Goal: Task Accomplishment & Management: Use online tool/utility

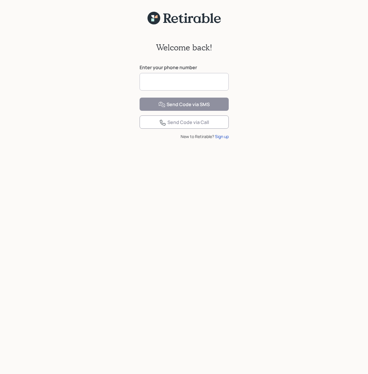
click at [178, 84] on input at bounding box center [184, 82] width 89 height 18
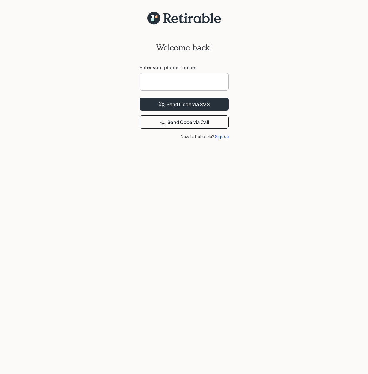
type input "**********"
click at [170, 108] on div "Send Code via SMS" at bounding box center [183, 104] width 51 height 7
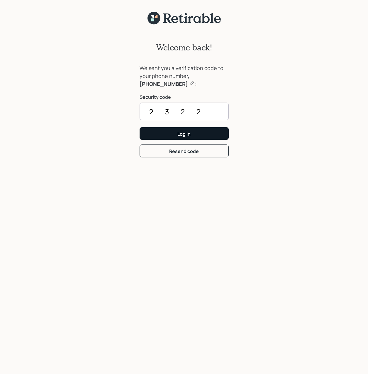
type input "2322"
click at [183, 132] on div "Log In" at bounding box center [183, 134] width 13 height 6
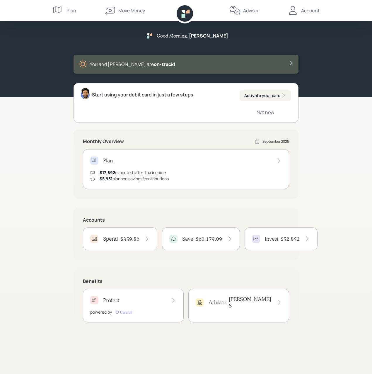
click at [195, 237] on div "Save $60,179.09" at bounding box center [200, 239] width 63 height 8
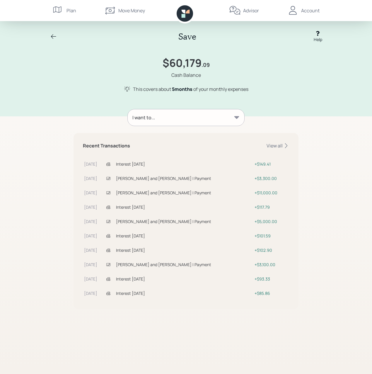
click at [53, 38] on icon at bounding box center [53, 36] width 7 height 7
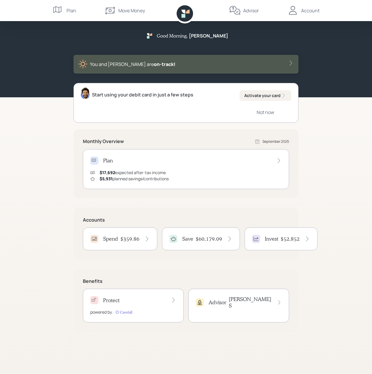
click at [127, 11] on div "Move Money" at bounding box center [131, 10] width 27 height 7
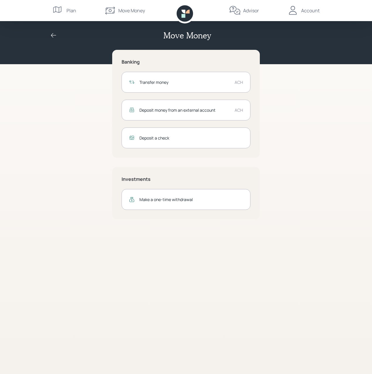
click at [57, 35] on icon at bounding box center [53, 35] width 7 height 7
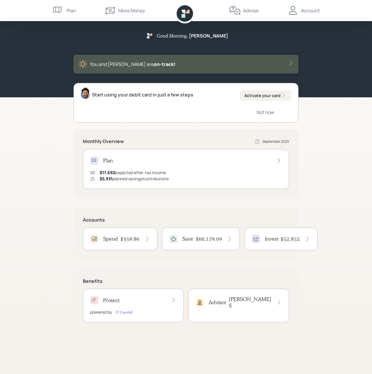
click at [122, 239] on h4 "$359.86" at bounding box center [129, 239] width 19 height 6
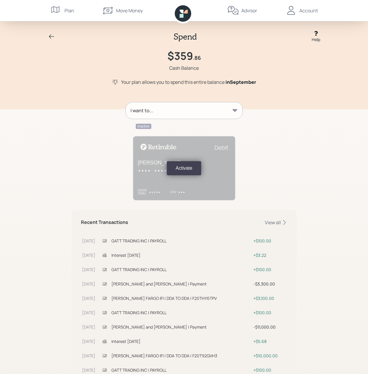
click at [117, 11] on div "Move Money" at bounding box center [129, 10] width 27 height 7
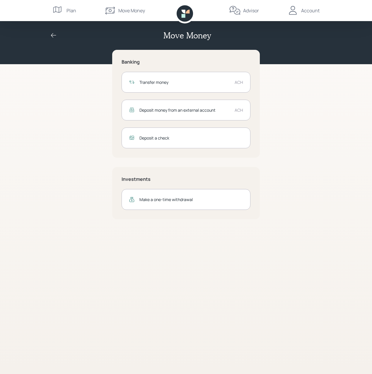
click at [176, 81] on div "Transfer money" at bounding box center [185, 82] width 91 height 6
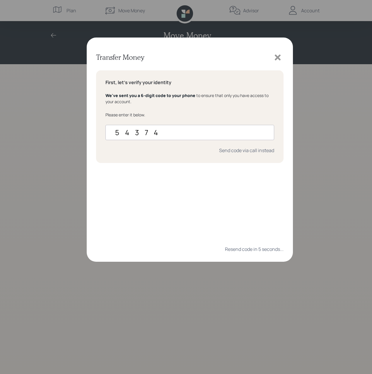
type input "543746"
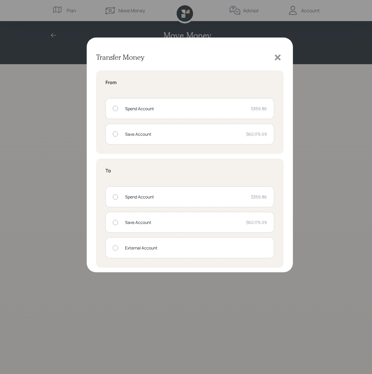
click at [169, 133] on div "Save Account" at bounding box center [183, 134] width 116 height 6
radio input "true"
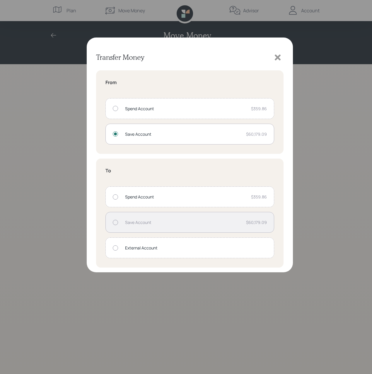
click at [150, 197] on div "Spend Account" at bounding box center [185, 197] width 121 height 6
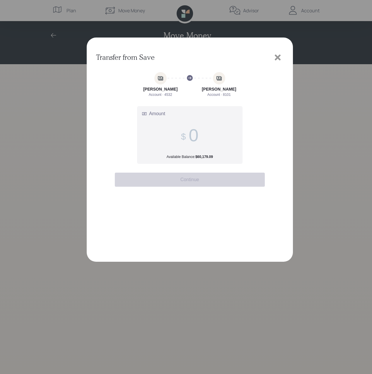
click at [188, 128] on span at bounding box center [190, 135] width 18 height 20
click at [189, 128] on input "Amount Available Balance: $60,179.09" at bounding box center [194, 135] width 10 height 20
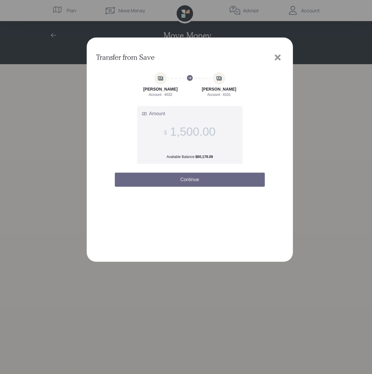
type input "1,500.00"
click at [190, 177] on button "Continue" at bounding box center [190, 180] width 150 height 14
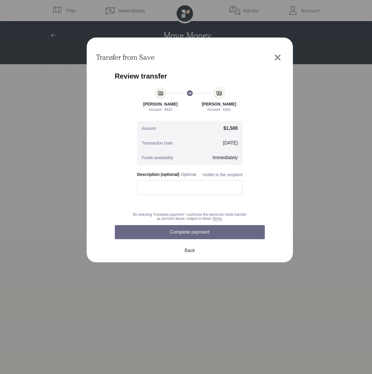
click at [188, 230] on button "Complete payment" at bounding box center [190, 232] width 150 height 14
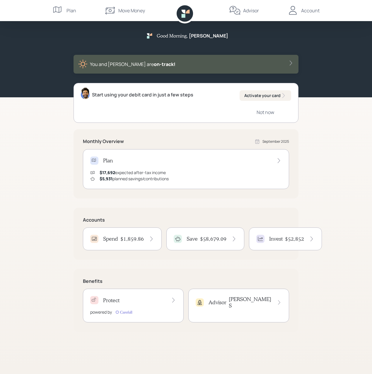
click at [126, 10] on div "Move Money" at bounding box center [131, 10] width 27 height 7
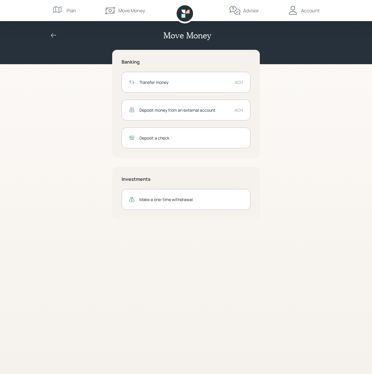
click at [173, 79] on div "Transfer money" at bounding box center [185, 82] width 91 height 6
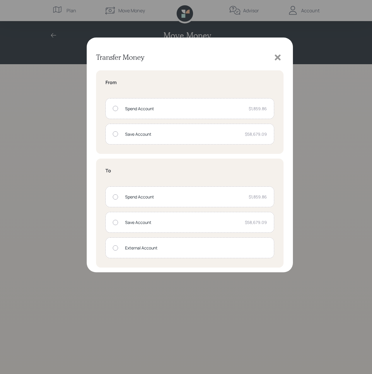
click at [138, 106] on div "Spend Account" at bounding box center [184, 109] width 119 height 6
radio input "true"
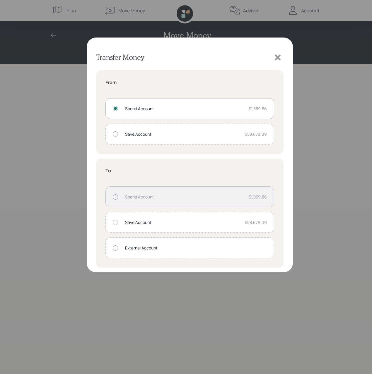
click at [131, 247] on div "External Account" at bounding box center [196, 248] width 142 height 6
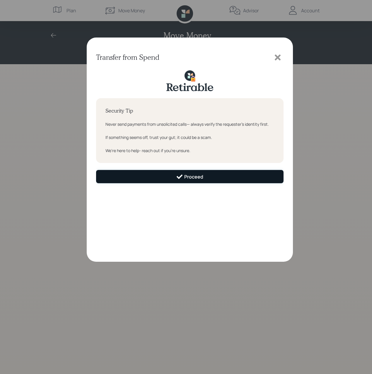
click at [180, 174] on icon at bounding box center [179, 176] width 7 height 7
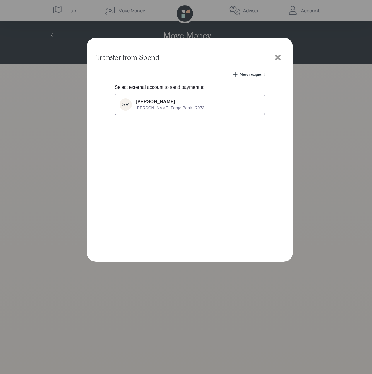
click at [155, 105] on div "[PERSON_NAME] Fargo Bank · 7973" at bounding box center [170, 104] width 69 height 11
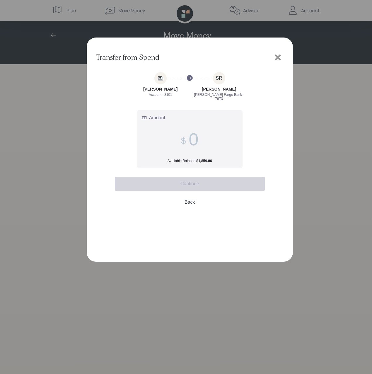
click at [185, 133] on span at bounding box center [190, 139] width 18 height 20
click at [189, 133] on input "Amount Available Balance: $1,859.86" at bounding box center [194, 139] width 10 height 20
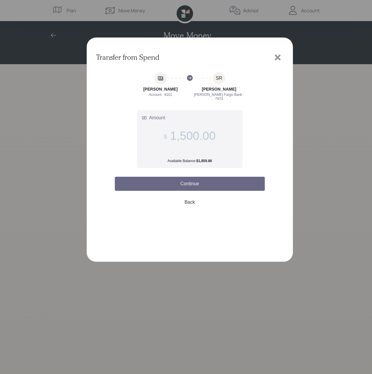
type input "1,500.00"
click at [194, 178] on button "Continue" at bounding box center [190, 184] width 150 height 14
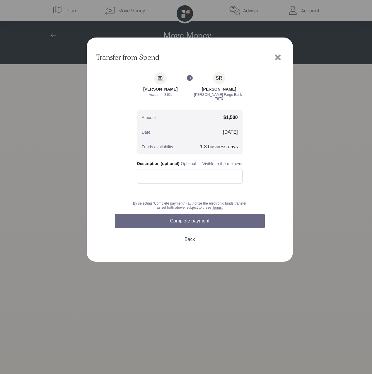
click at [190, 216] on button "Complete payment" at bounding box center [190, 221] width 150 height 14
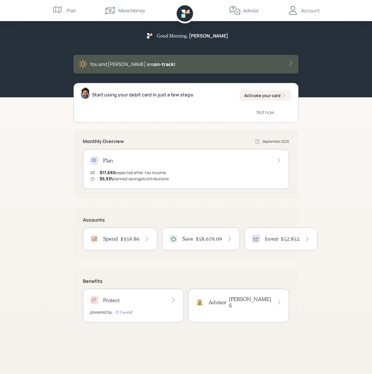
click at [346, 164] on div "Good Morning , [PERSON_NAME] You and [PERSON_NAME] are on‑track! Start using yo…" at bounding box center [186, 187] width 372 height 374
click at [346, 188] on div "Good Morning , [PERSON_NAME] You and [PERSON_NAME] are on‑track! Start using yo…" at bounding box center [186, 187] width 372 height 374
